Goal: Transaction & Acquisition: Purchase product/service

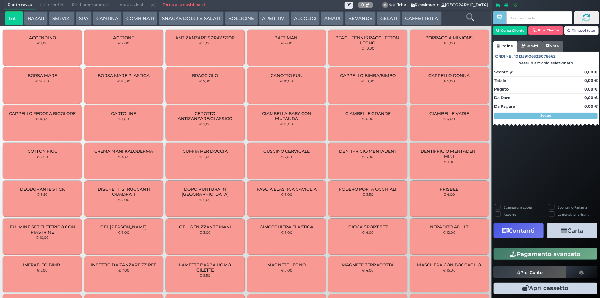
click at [60, 16] on button "SERVIZI" at bounding box center [61, 18] width 25 height 14
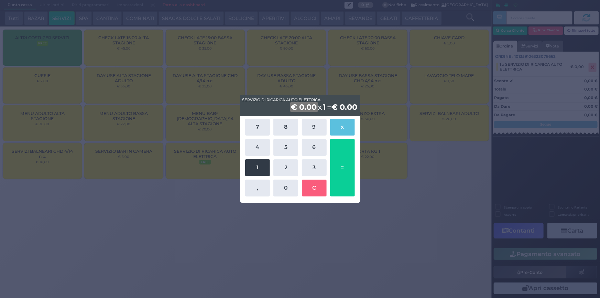
click at [253, 172] on button "1" at bounding box center [257, 167] width 25 height 17
click at [282, 151] on button "5" at bounding box center [285, 147] width 25 height 17
click at [264, 185] on button "," at bounding box center [257, 188] width 25 height 17
click at [283, 173] on button "2" at bounding box center [285, 167] width 25 height 17
click at [284, 185] on button "0" at bounding box center [285, 188] width 25 height 17
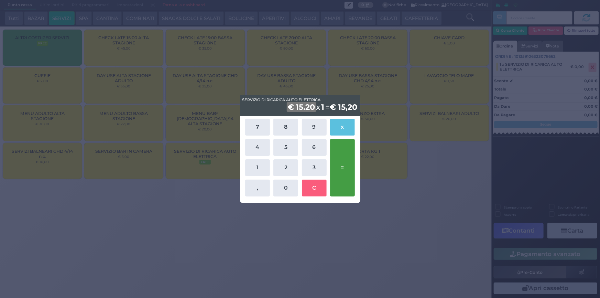
click at [348, 182] on button "=" at bounding box center [342, 167] width 25 height 57
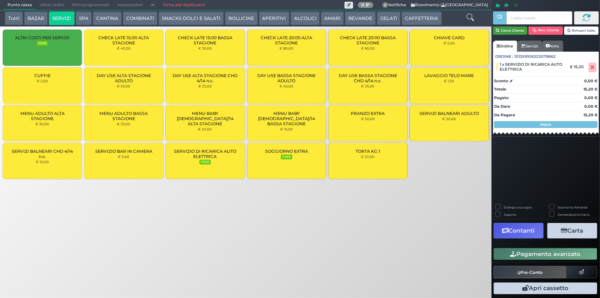
click at [516, 29] on button "Cerca Cliente" at bounding box center [510, 30] width 35 height 8
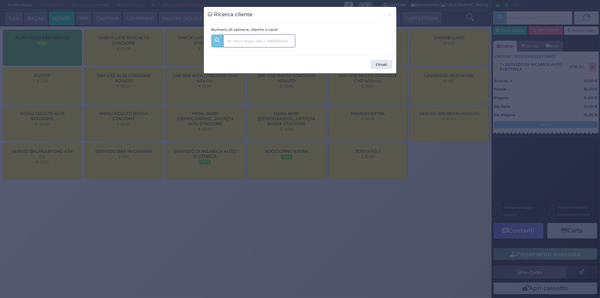
click at [268, 45] on input "text" at bounding box center [259, 40] width 72 height 13
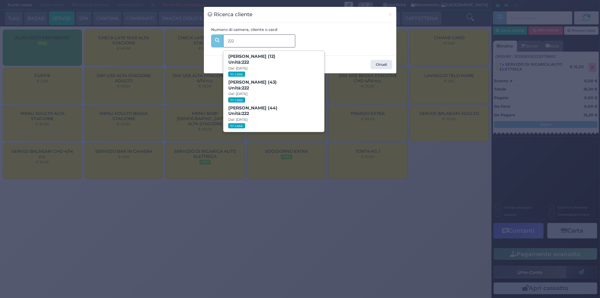
type input "222"
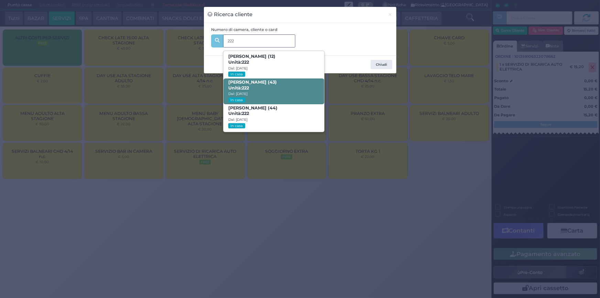
click at [260, 88] on span "[PERSON_NAME] (43) Unità: 222 Dal: [DATE] In casa" at bounding box center [274, 91] width 101 height 26
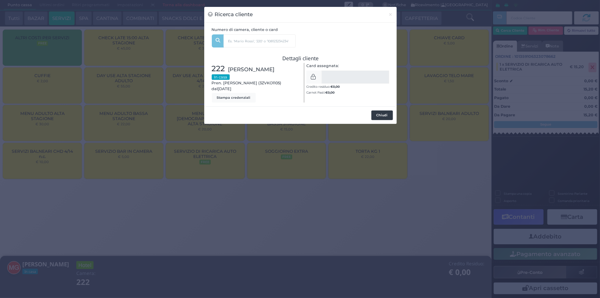
click at [382, 117] on button "Chiudi" at bounding box center [383, 115] width 22 height 10
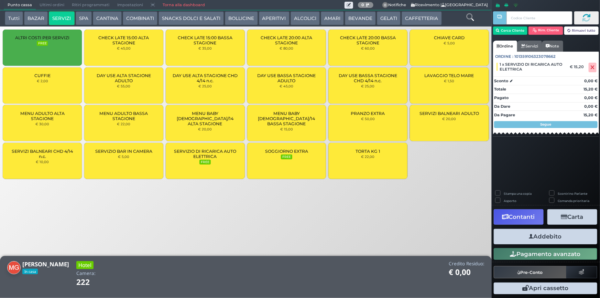
click at [564, 234] on button "Addebito" at bounding box center [546, 236] width 104 height 15
